Goal: Find specific page/section: Find specific page/section

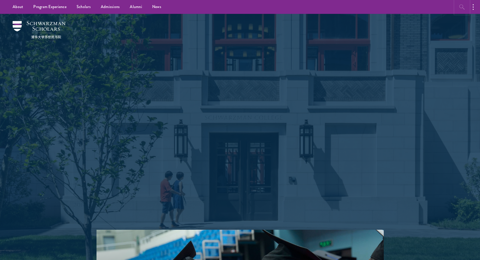
click at [462, 7] on icon "button" at bounding box center [463, 7] width 6 height 6
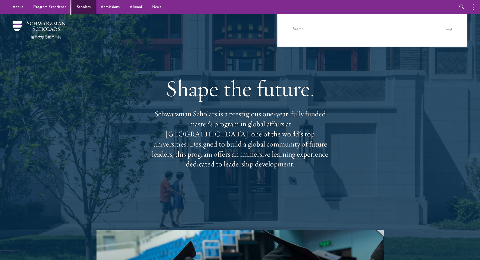
click at [87, 4] on link "Scholars" at bounding box center [84, 7] width 24 height 14
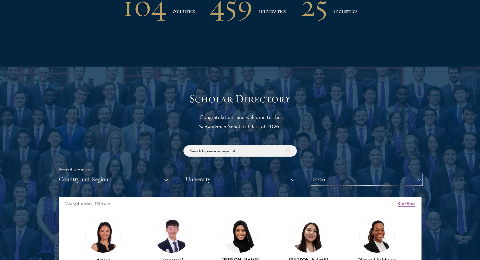
click at [346, 181] on button "2026" at bounding box center [366, 179] width 109 height 10
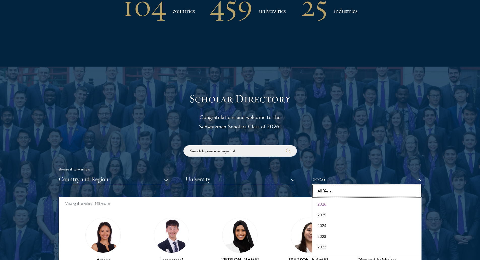
click at [324, 191] on button "All Years" at bounding box center [367, 191] width 106 height 11
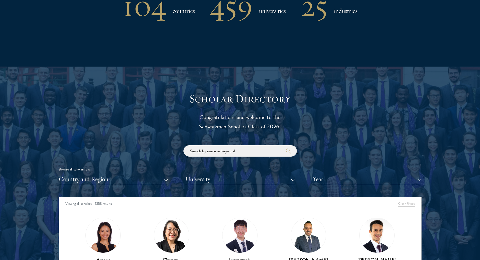
click at [253, 156] on input "search" at bounding box center [240, 150] width 113 height 11
type input "b"
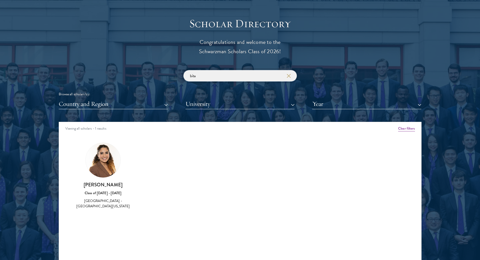
scroll to position [548, 0]
type input "bita"
